Goal: Task Accomplishment & Management: Manage account settings

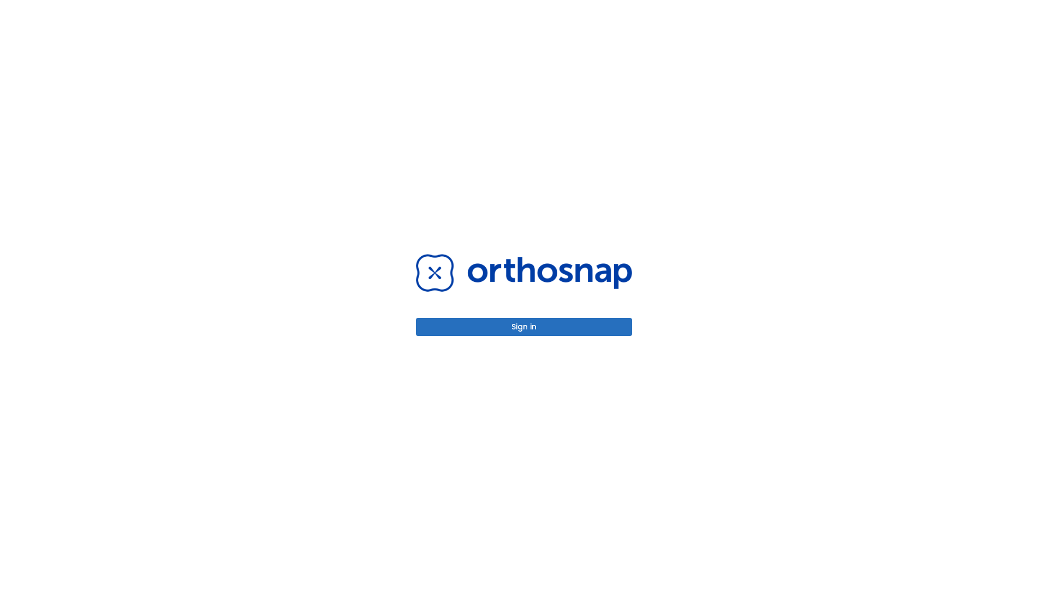
click at [524, 327] on button "Sign in" at bounding box center [524, 327] width 216 height 18
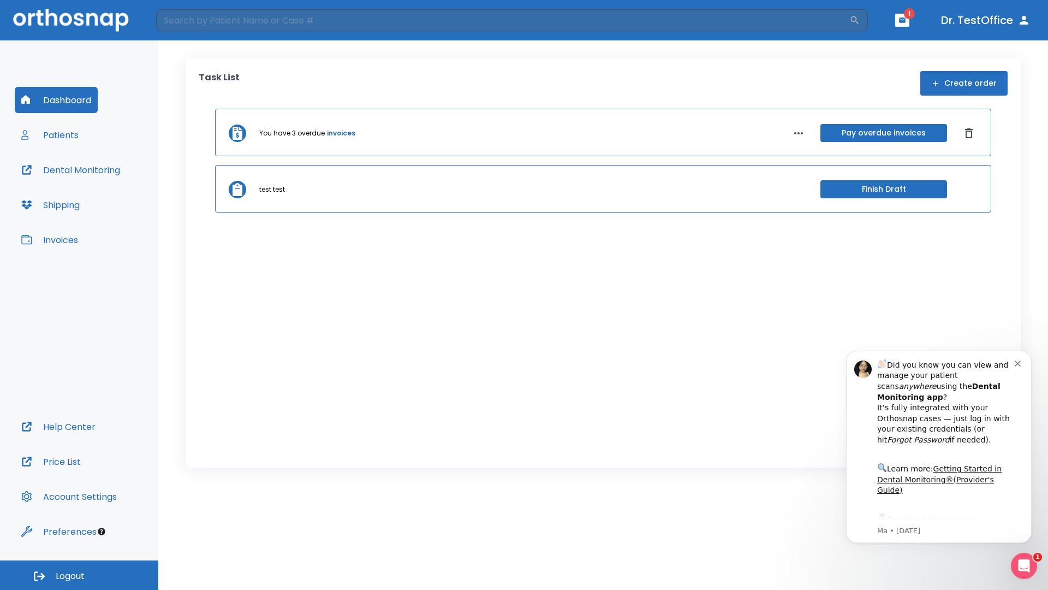
click at [79, 575] on span "Logout" at bounding box center [70, 576] width 29 height 12
